Goal: Information Seeking & Learning: Learn about a topic

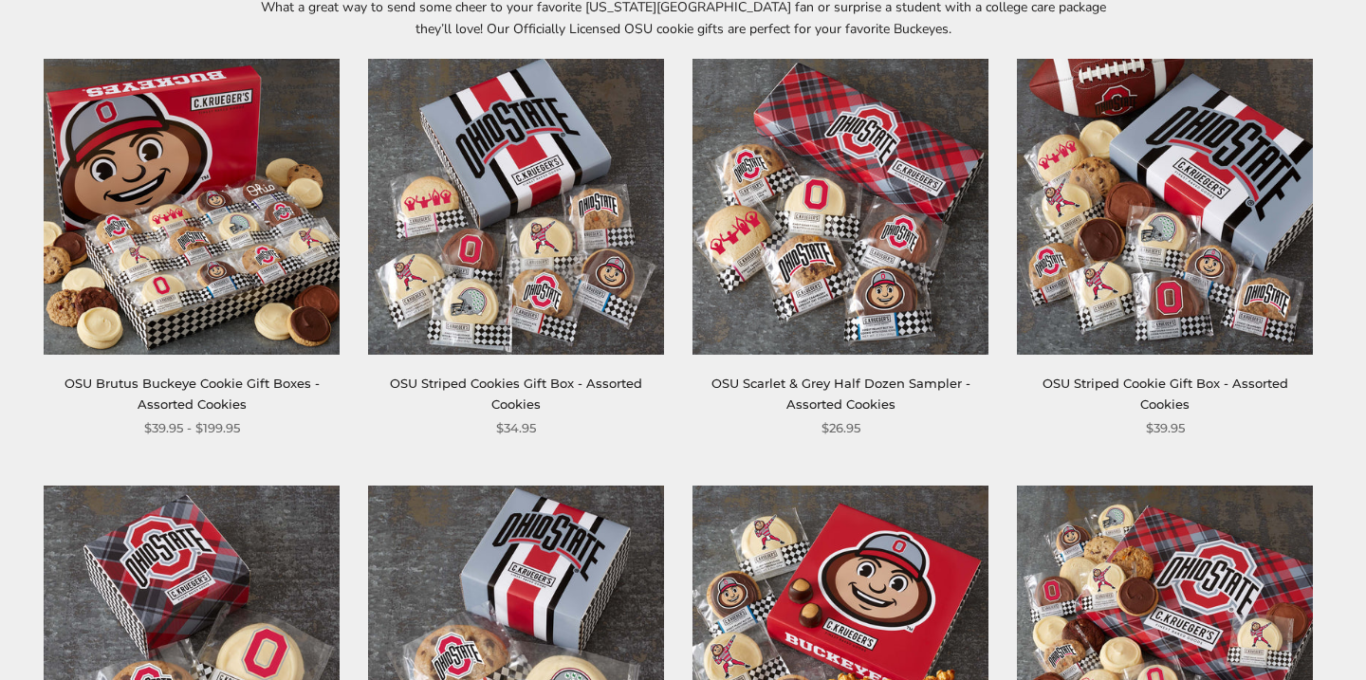
scroll to position [358, 0]
click at [563, 251] on img at bounding box center [516, 207] width 296 height 296
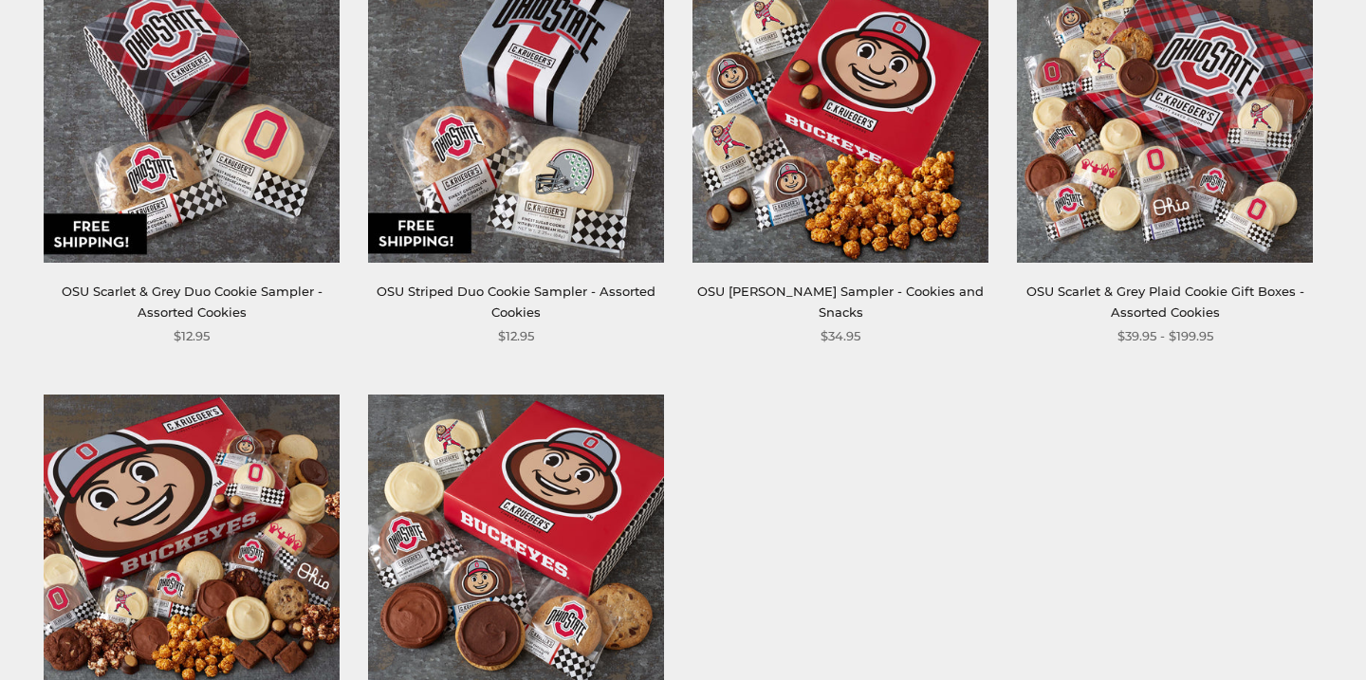
scroll to position [988, 0]
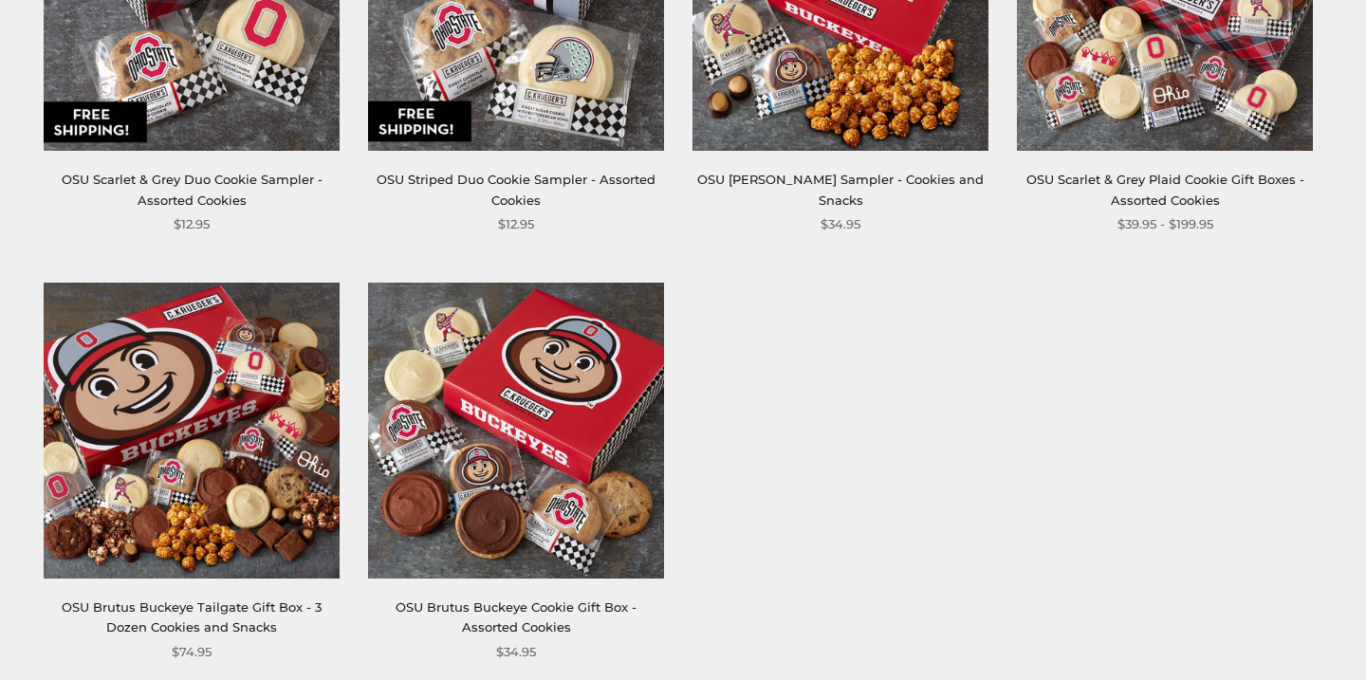
click at [500, 443] on img at bounding box center [516, 431] width 296 height 296
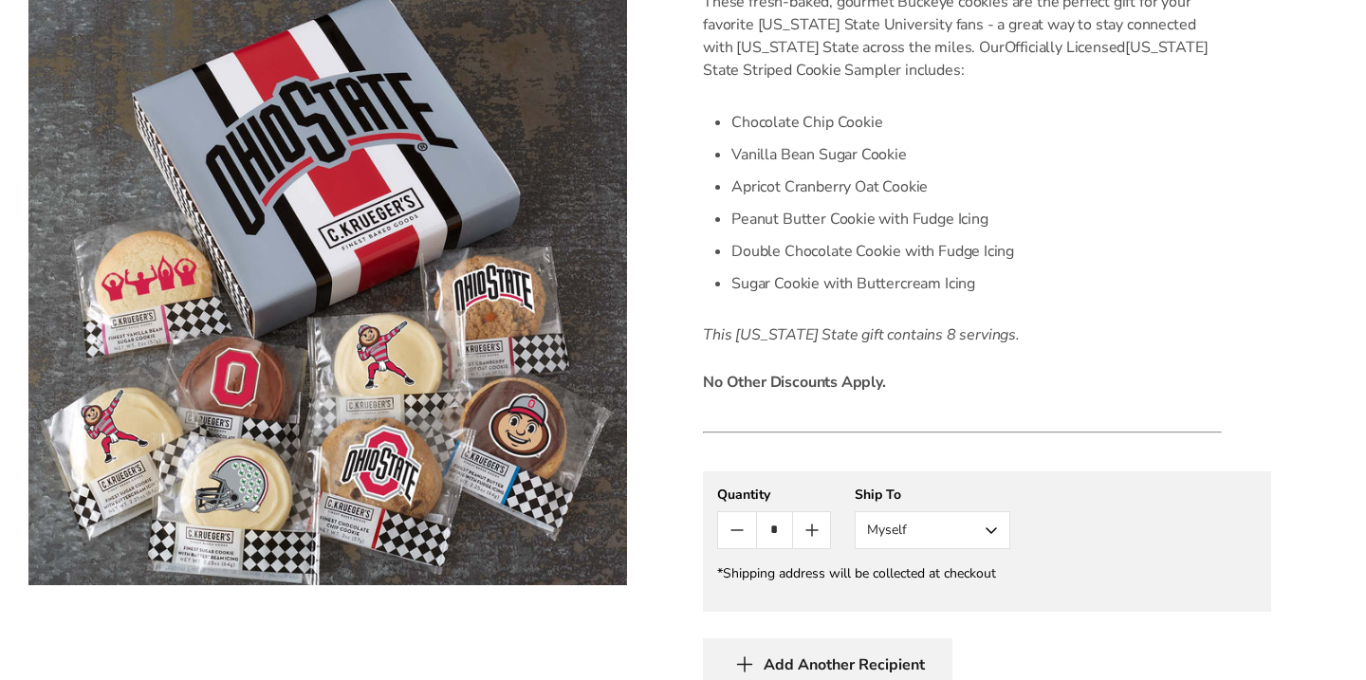
scroll to position [561, 0]
